Goal: Information Seeking & Learning: Learn about a topic

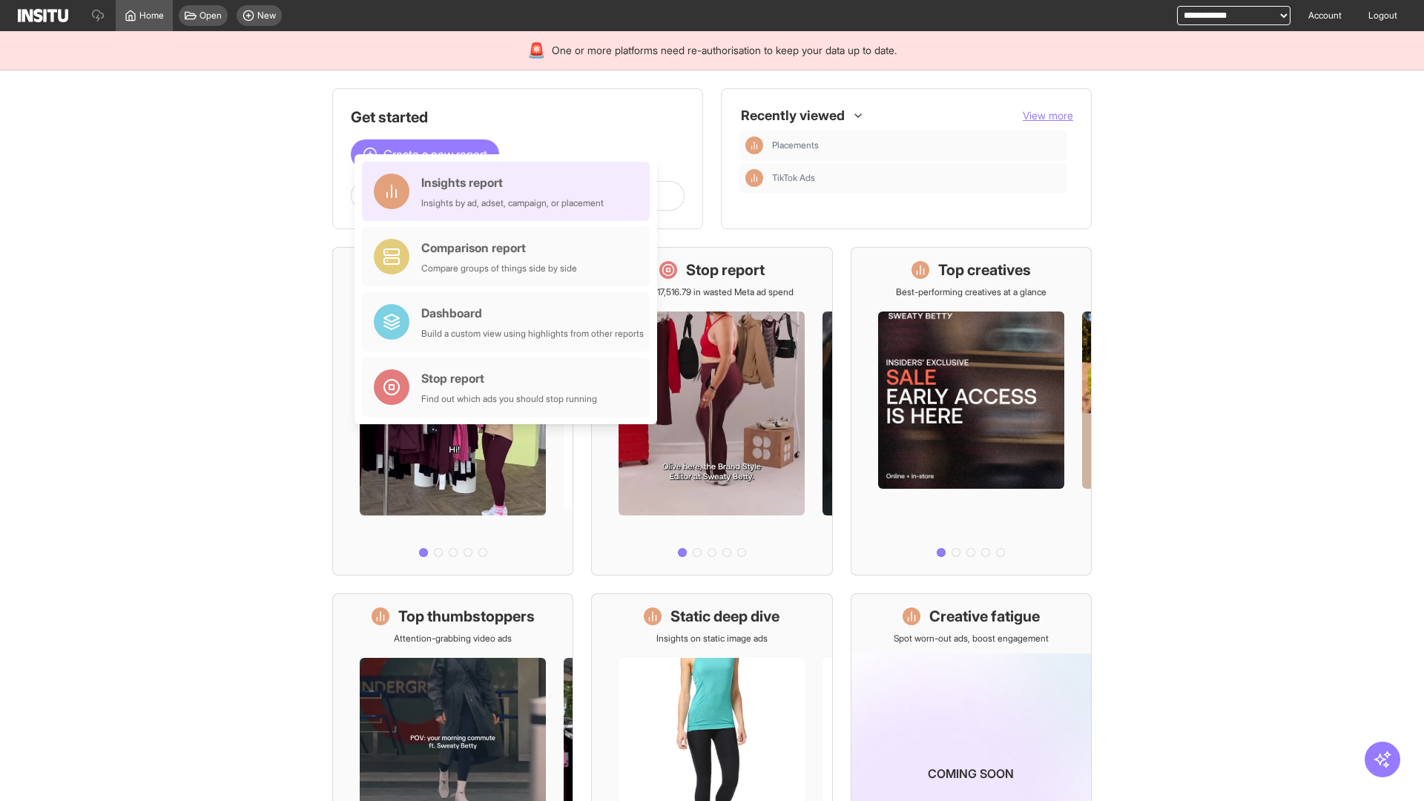
click at [510, 191] on div "Insights report Insights by ad, adset, campaign, or placement" at bounding box center [512, 192] width 182 height 36
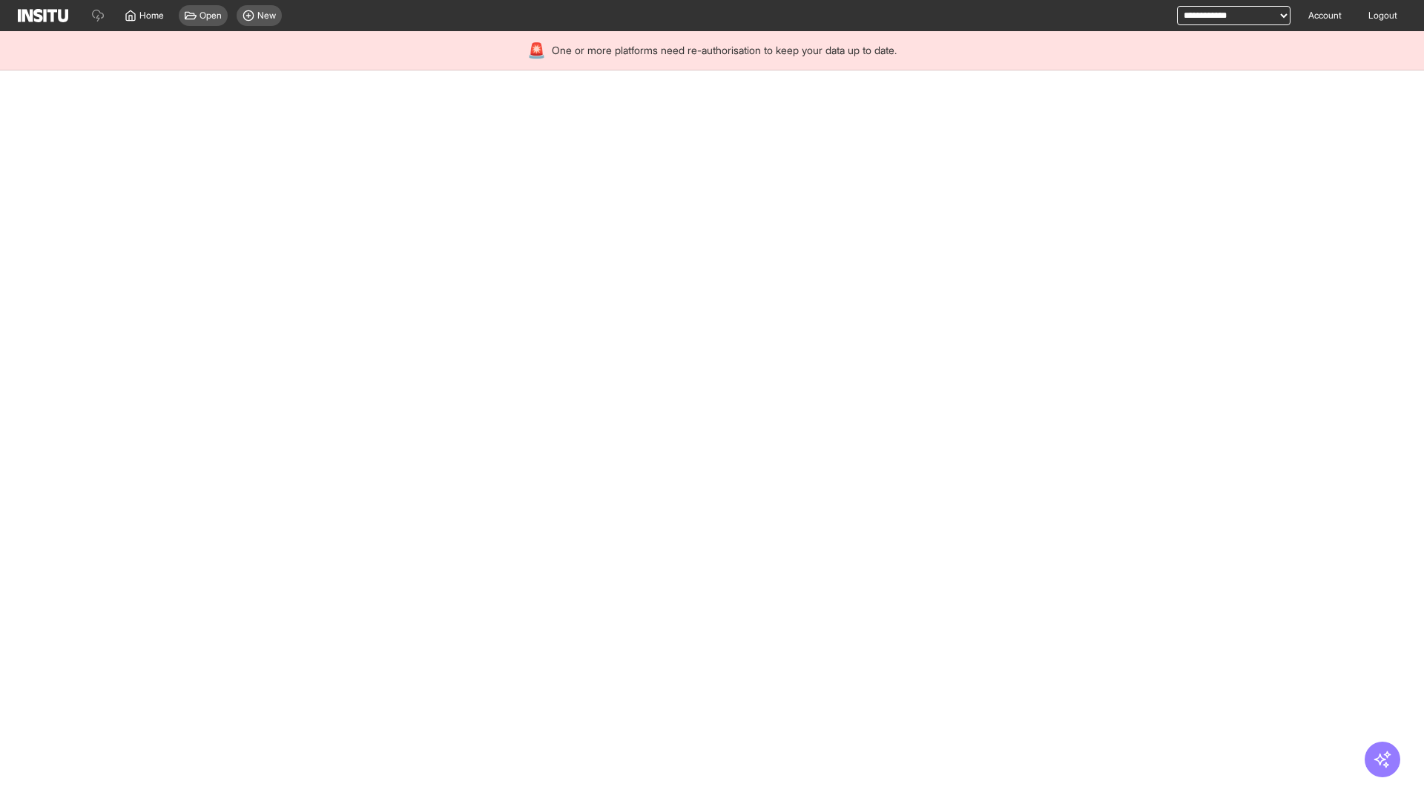
select select "**"
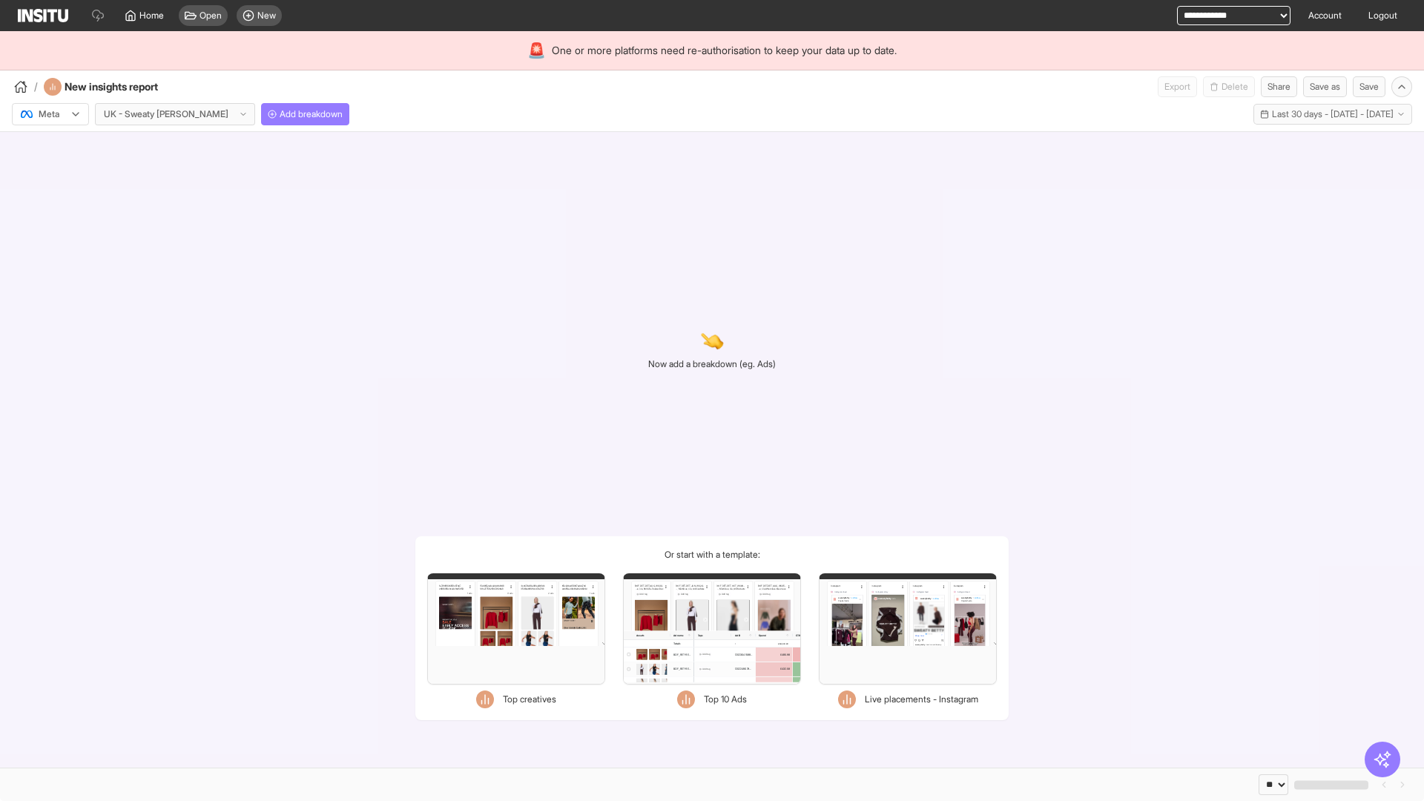
click at [50, 114] on div at bounding box center [40, 114] width 42 height 15
click at [50, 146] on span "Meta" at bounding box center [49, 145] width 20 height 13
click at [280, 114] on span "Add breakdown" at bounding box center [311, 114] width 63 height 12
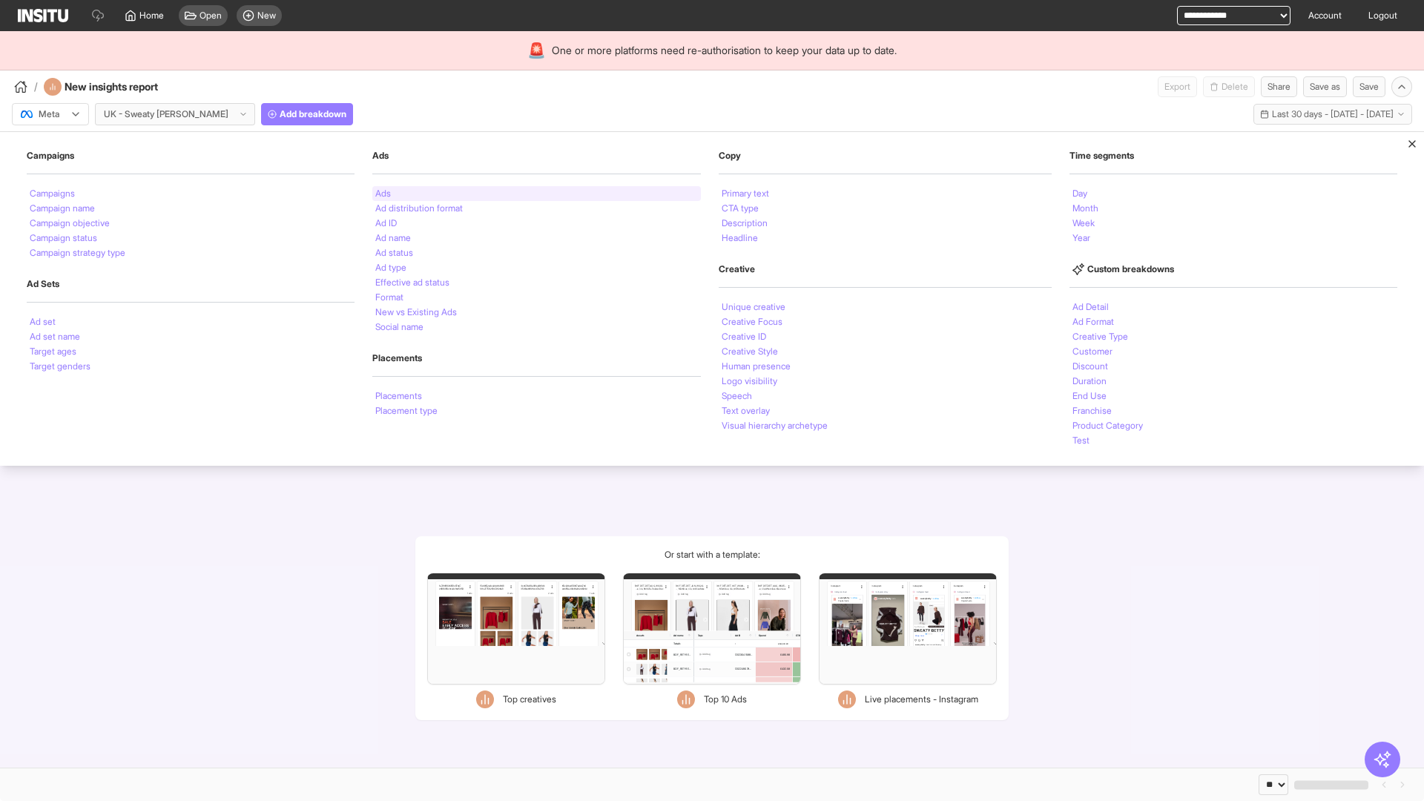
click at [381, 194] on li "Ads" at bounding box center [383, 193] width 16 height 9
